Goal: Find specific fact

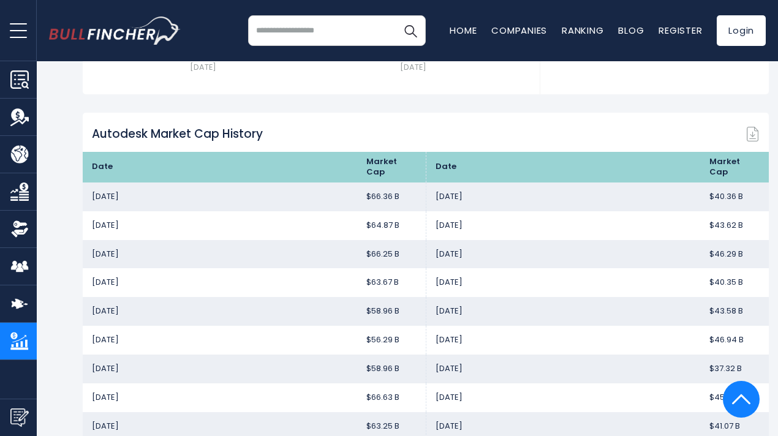
scroll to position [825, 0]
drag, startPoint x: 72, startPoint y: 232, endPoint x: 395, endPoint y: 232, distance: 323.7
click at [395, 232] on tr "[DATE] $64.87 B [DATE] $43.62 B" at bounding box center [426, 225] width 687 height 29
click at [371, 238] on td "$64.87 B" at bounding box center [391, 225] width 69 height 29
click at [374, 234] on td "$64.87 B" at bounding box center [391, 225] width 69 height 29
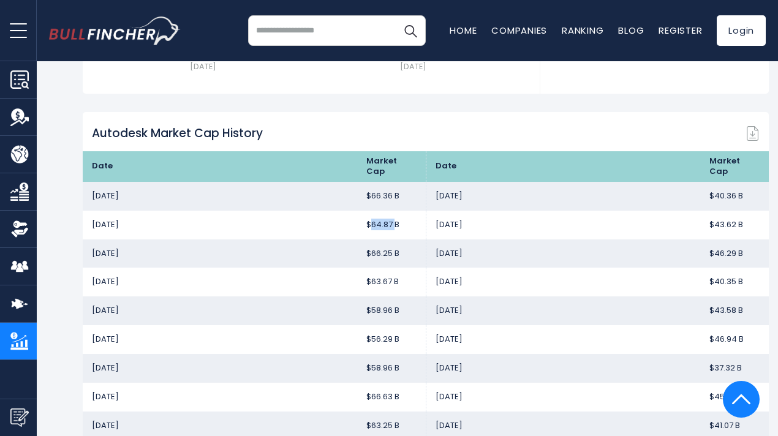
click at [374, 234] on td "$64.87 B" at bounding box center [391, 225] width 69 height 29
copy tr "$64.87 B"
click at [105, 230] on td "[DATE]" at bounding box center [220, 225] width 275 height 29
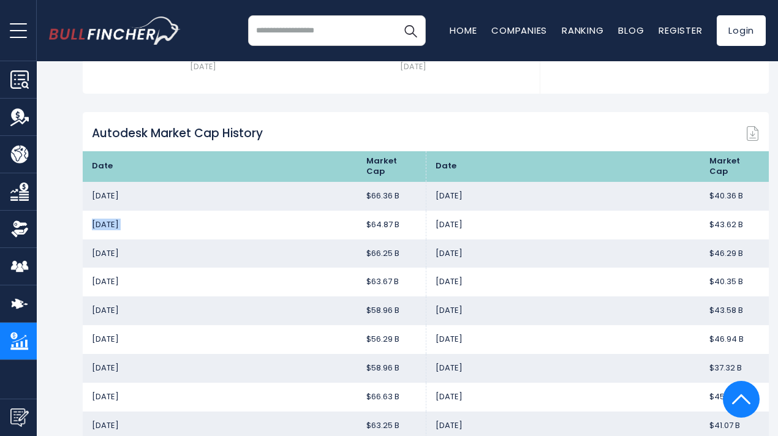
click at [105, 230] on td "[DATE]" at bounding box center [220, 225] width 275 height 29
click at [389, 230] on td "$64.87 B" at bounding box center [391, 225] width 69 height 29
